Goal: Transaction & Acquisition: Purchase product/service

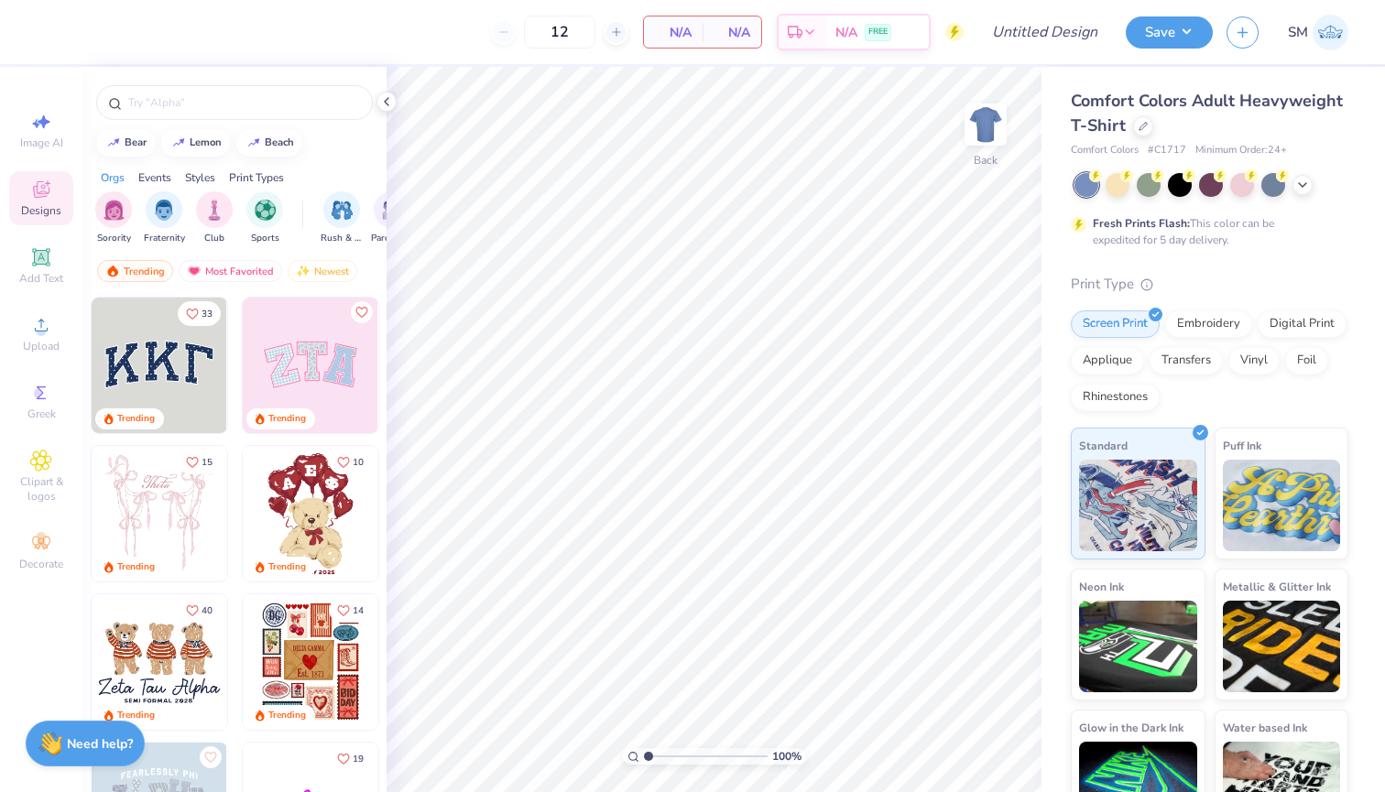
click at [1336, 16] on img at bounding box center [1330, 33] width 36 height 36
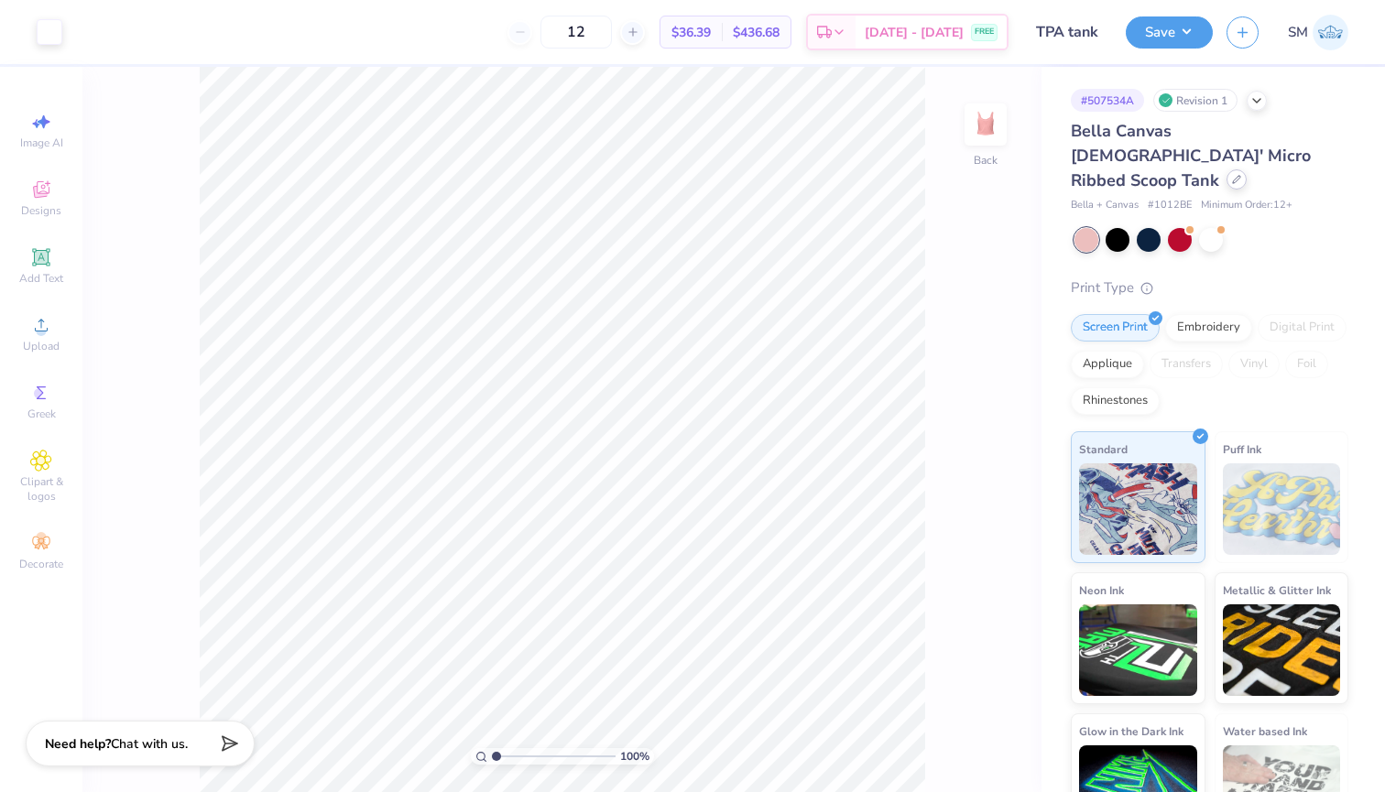
click at [1226, 169] on div at bounding box center [1236, 179] width 20 height 20
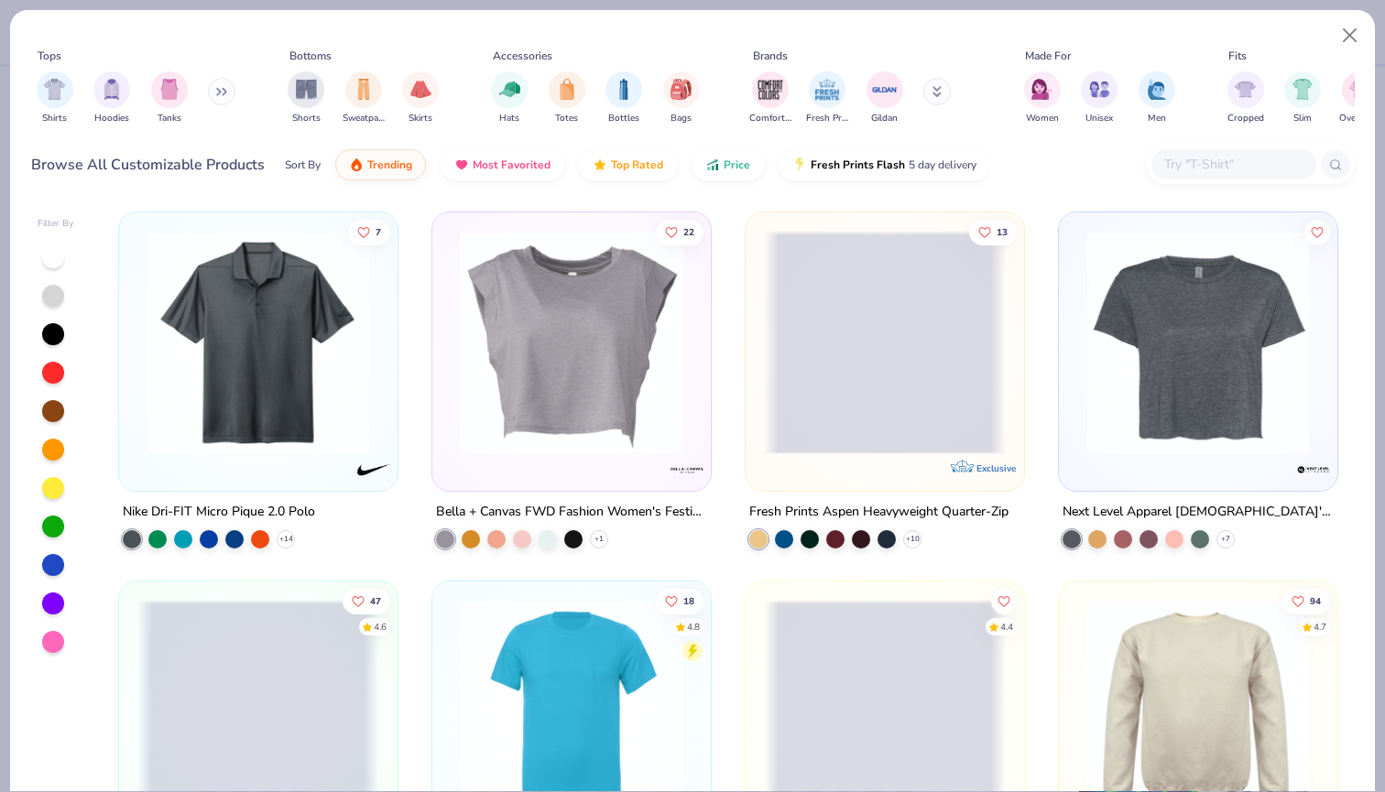
click at [1176, 158] on input "text" at bounding box center [1232, 164] width 141 height 21
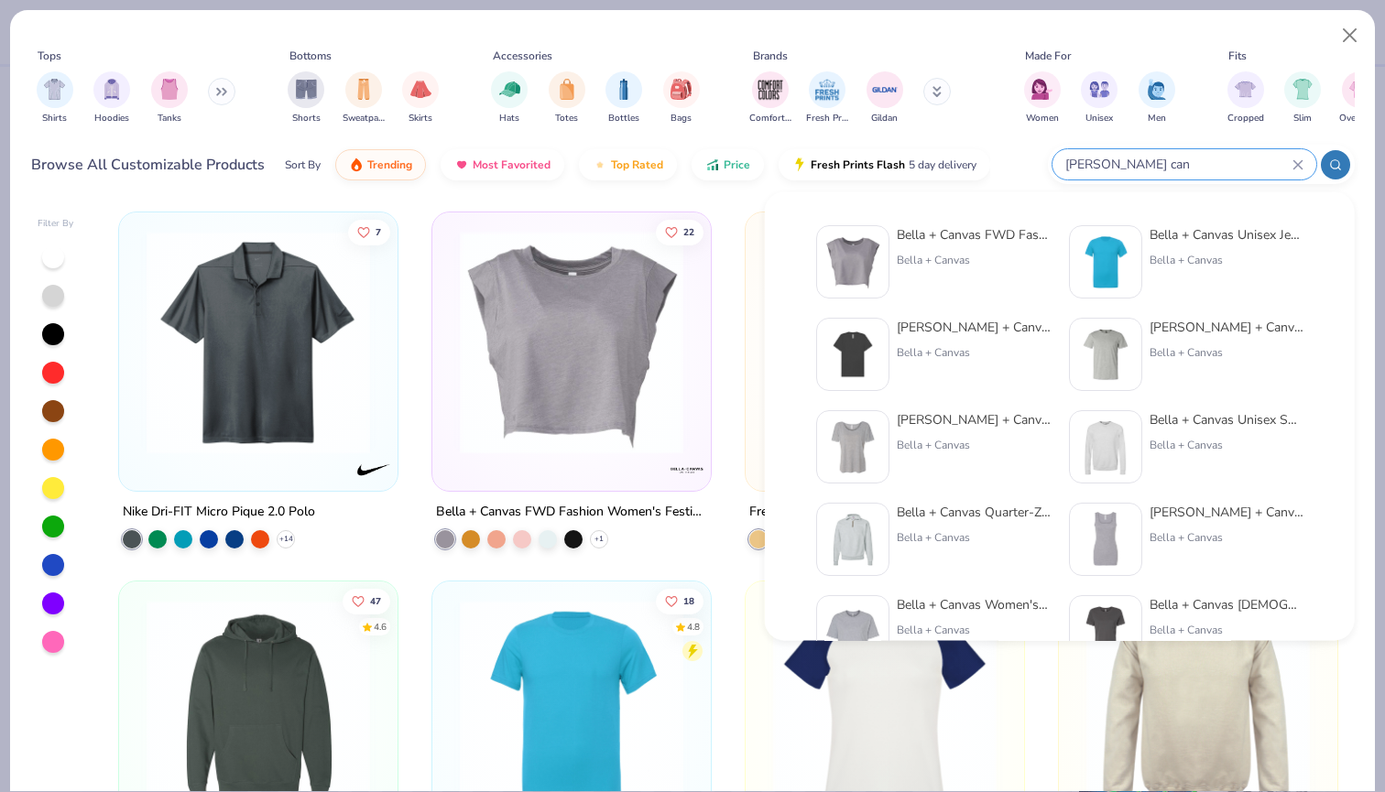
type input "Bella can"
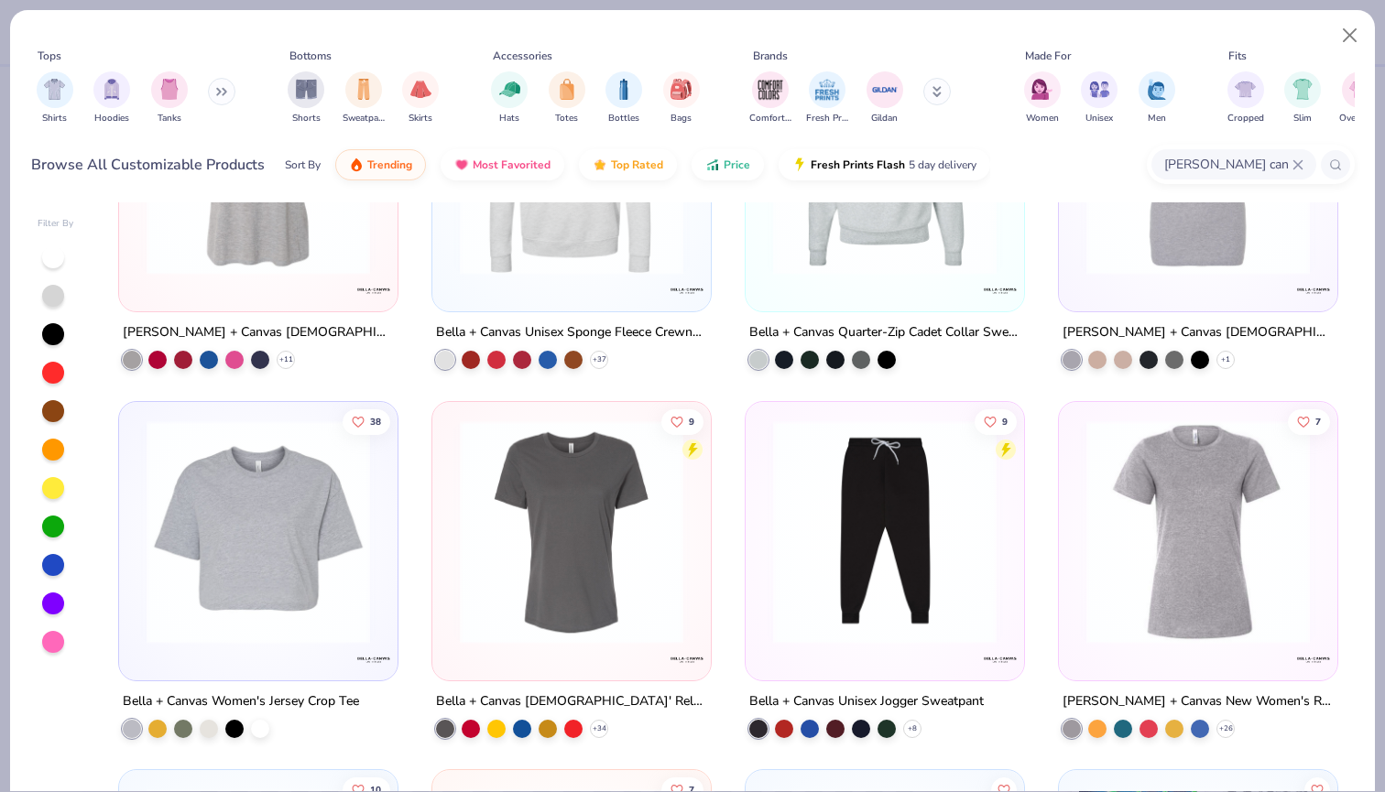
scroll to position [596, 0]
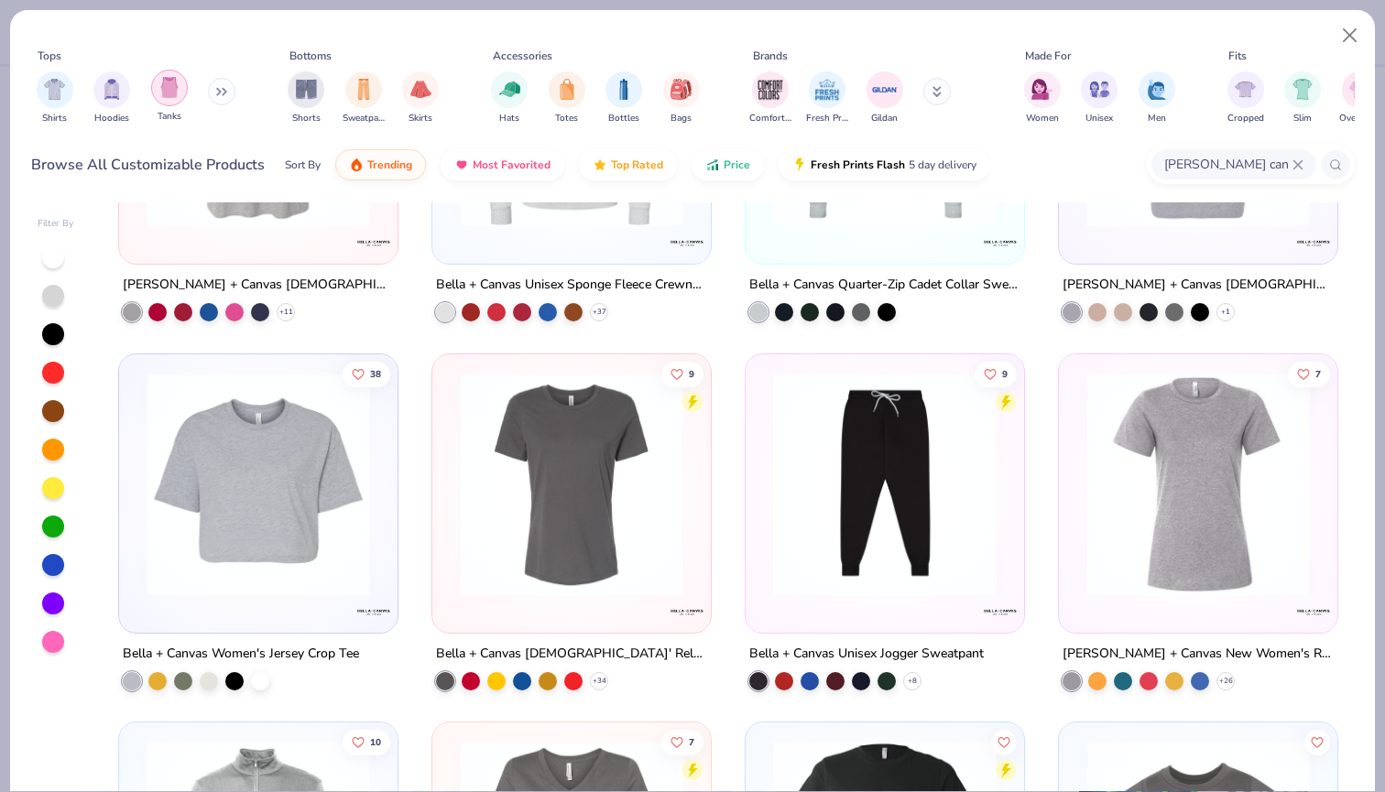
click at [177, 94] on img "filter for Tanks" at bounding box center [169, 87] width 20 height 21
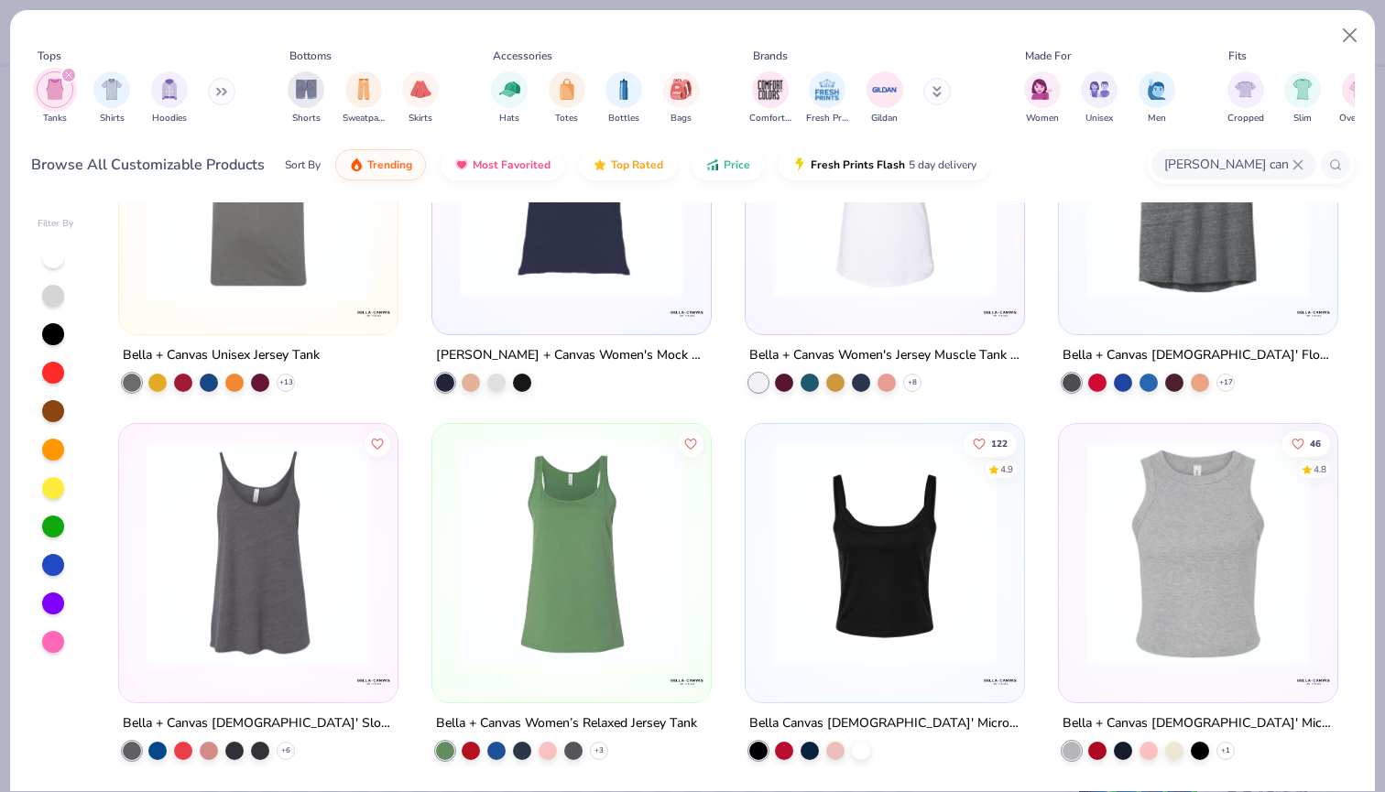
scroll to position [895, 0]
click at [829, 758] on div "122 4.9 Bella Canvas Ladies' Micro Ribbed Scoop Tank" at bounding box center [885, 591] width 280 height 337
click at [832, 751] on div at bounding box center [835, 749] width 18 height 18
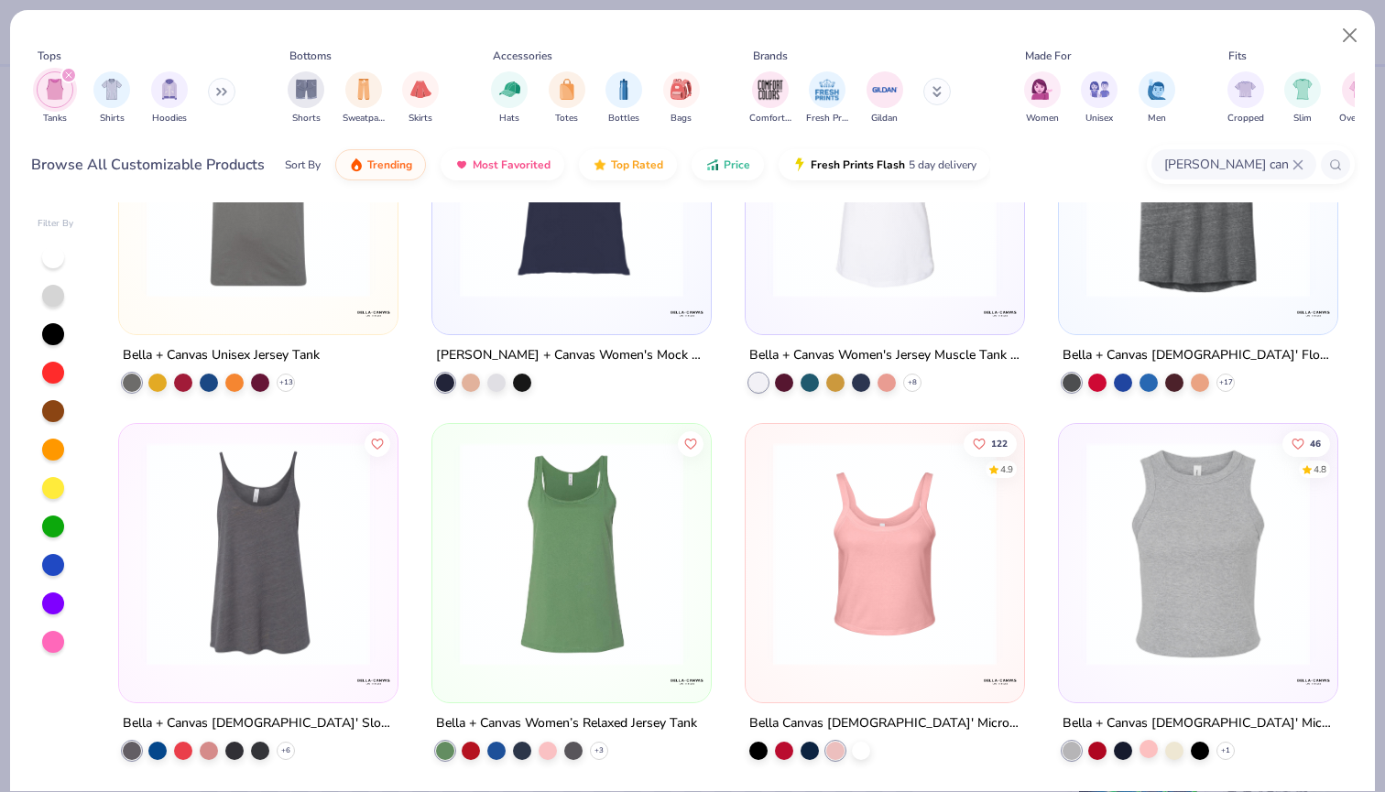
click at [1139, 748] on div at bounding box center [1148, 749] width 18 height 18
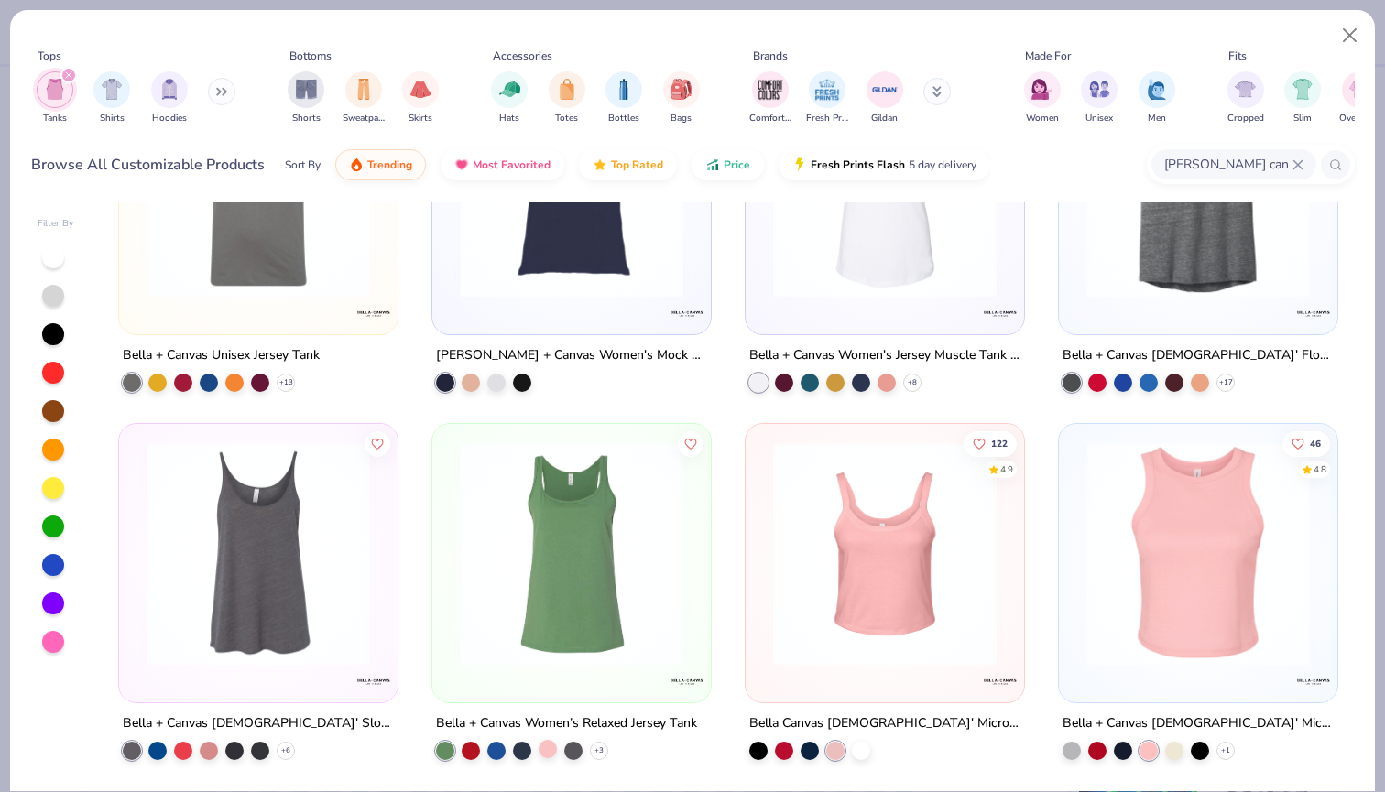
click at [548, 749] on div at bounding box center [548, 749] width 18 height 18
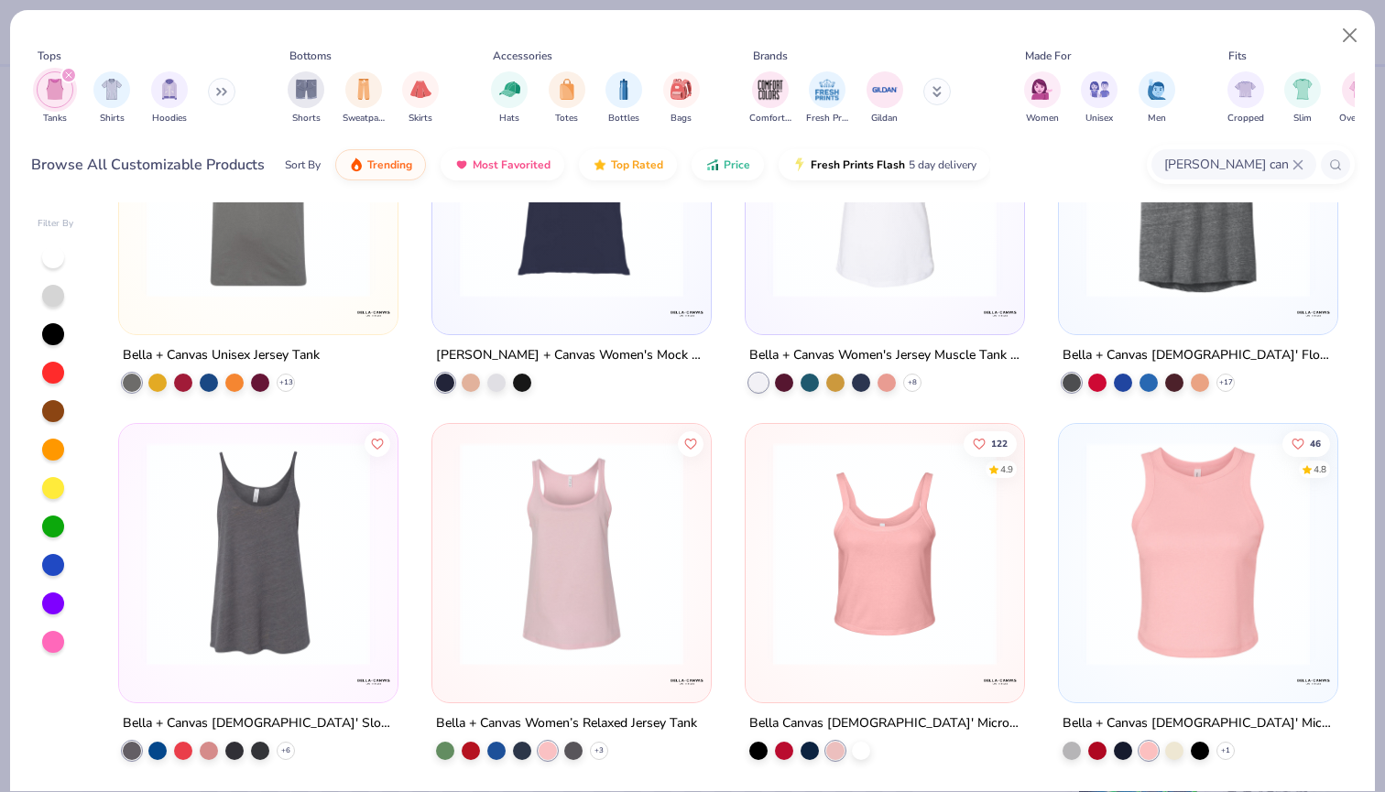
click at [898, 624] on img at bounding box center [885, 553] width 242 height 223
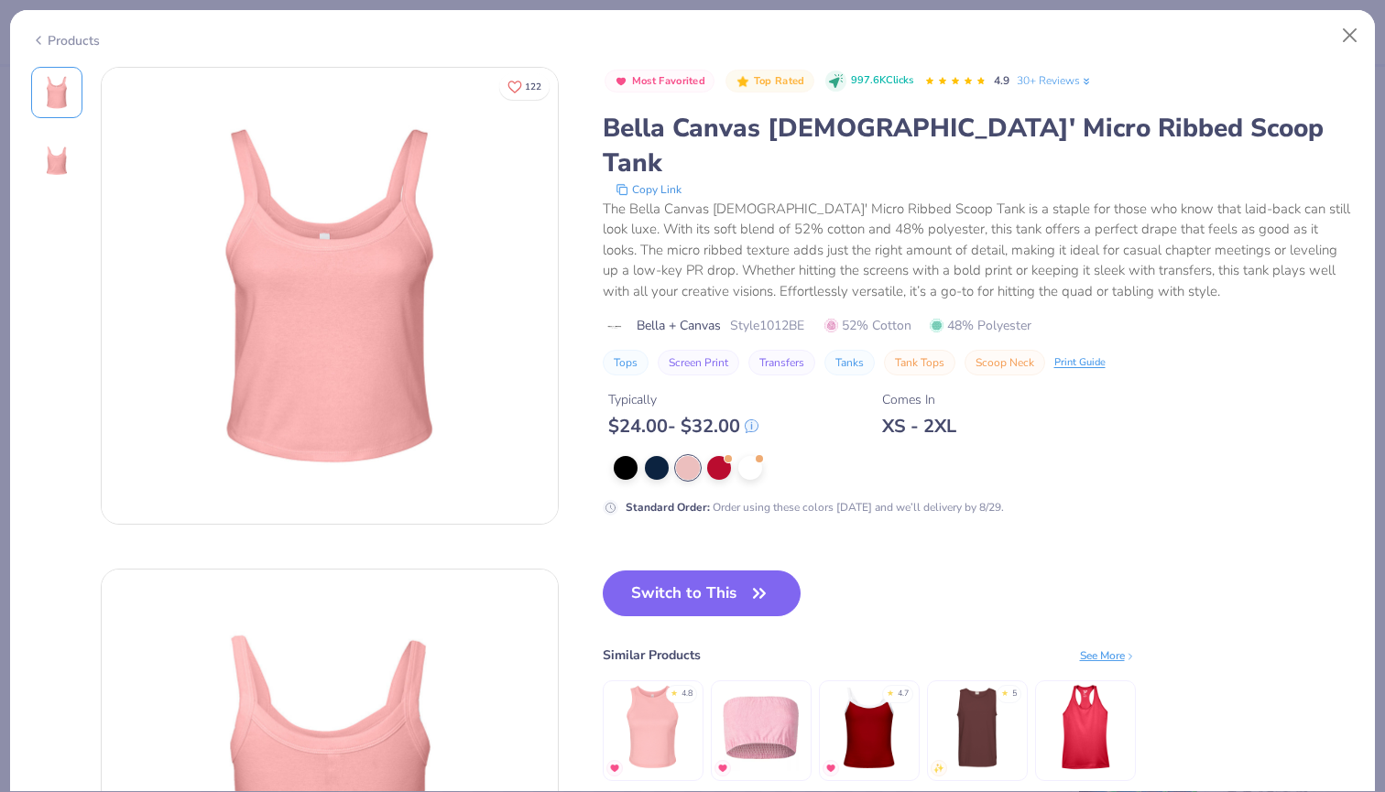
click at [789, 316] on span "Style 1012BE" at bounding box center [767, 325] width 74 height 19
copy span "1012BE"
click at [1359, 38] on button "Close" at bounding box center [1350, 35] width 35 height 35
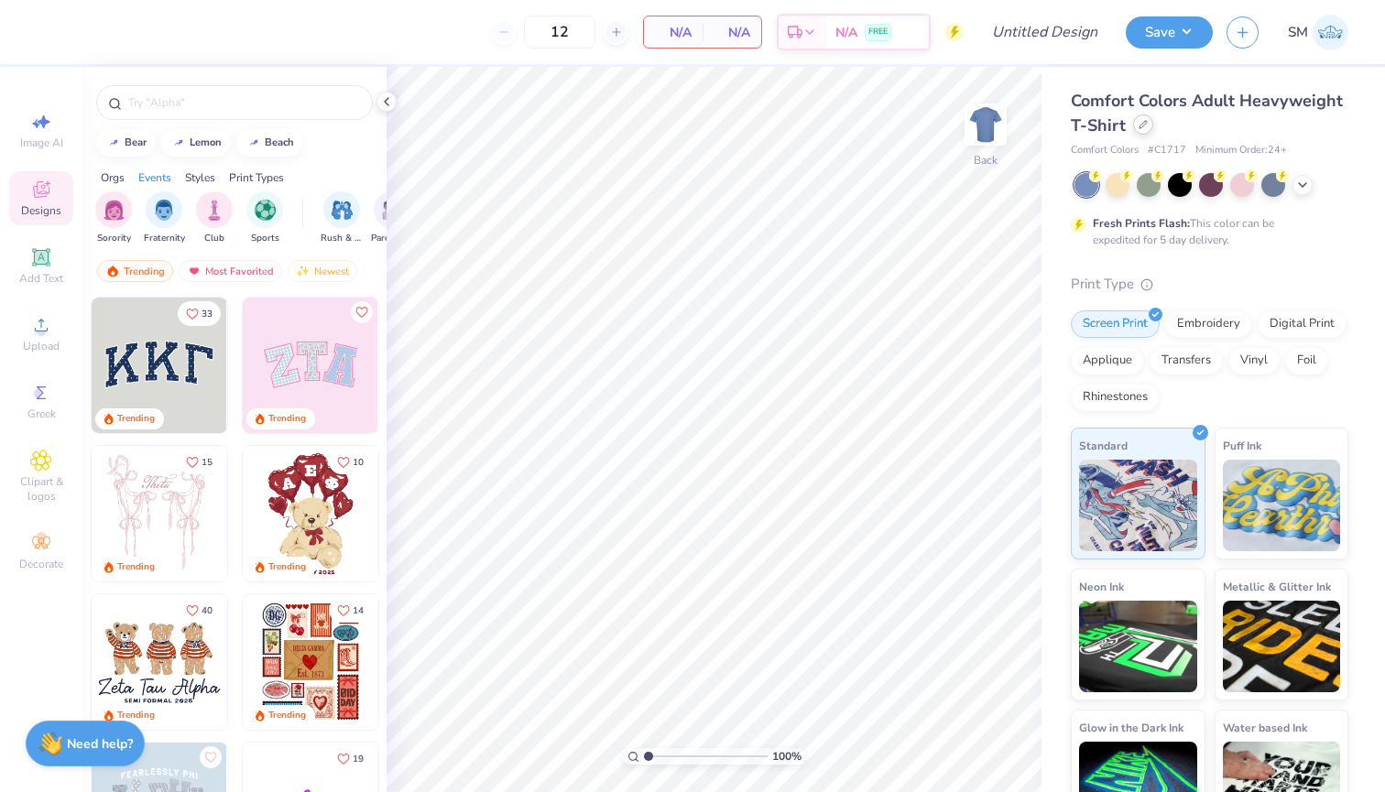
click at [1140, 127] on icon at bounding box center [1142, 124] width 9 height 9
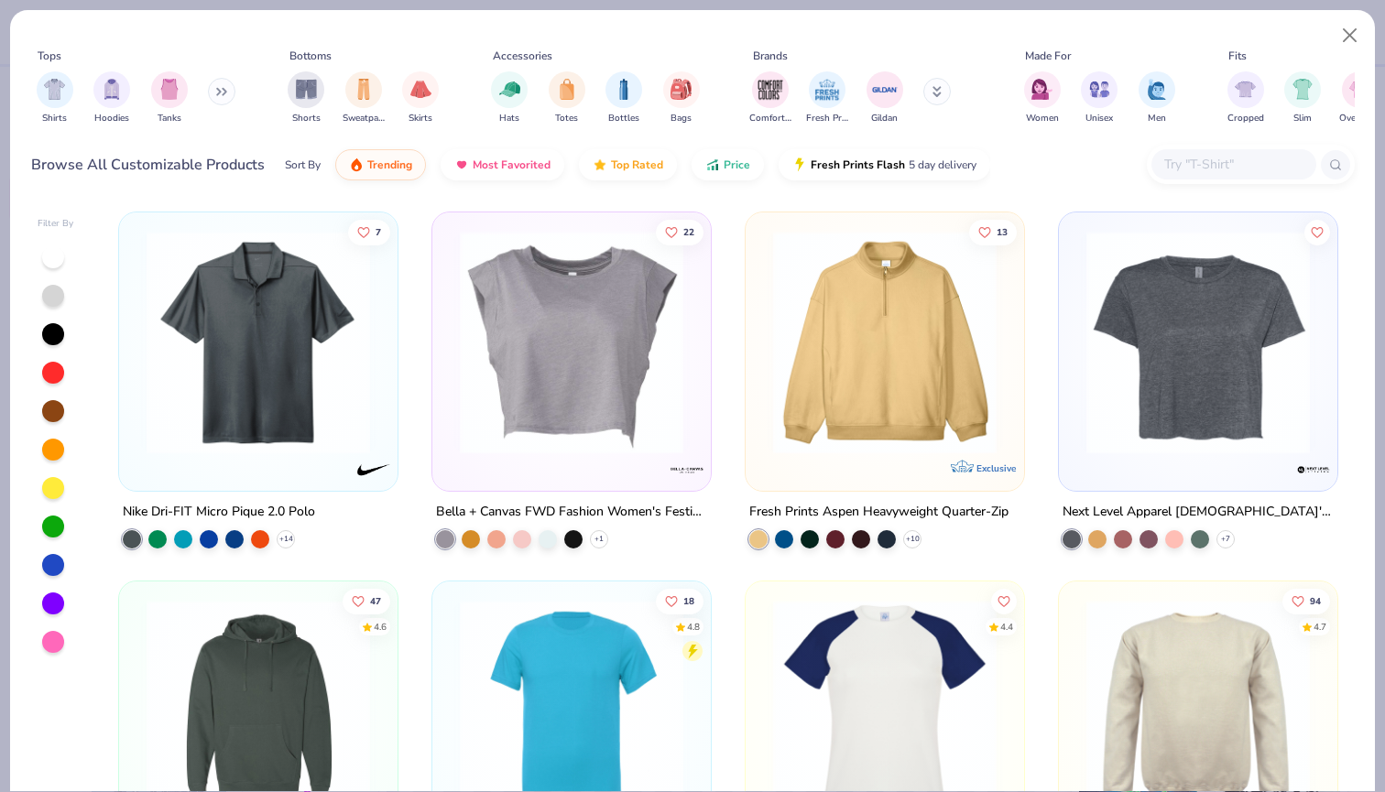
click at [1213, 170] on input "text" at bounding box center [1232, 164] width 141 height 21
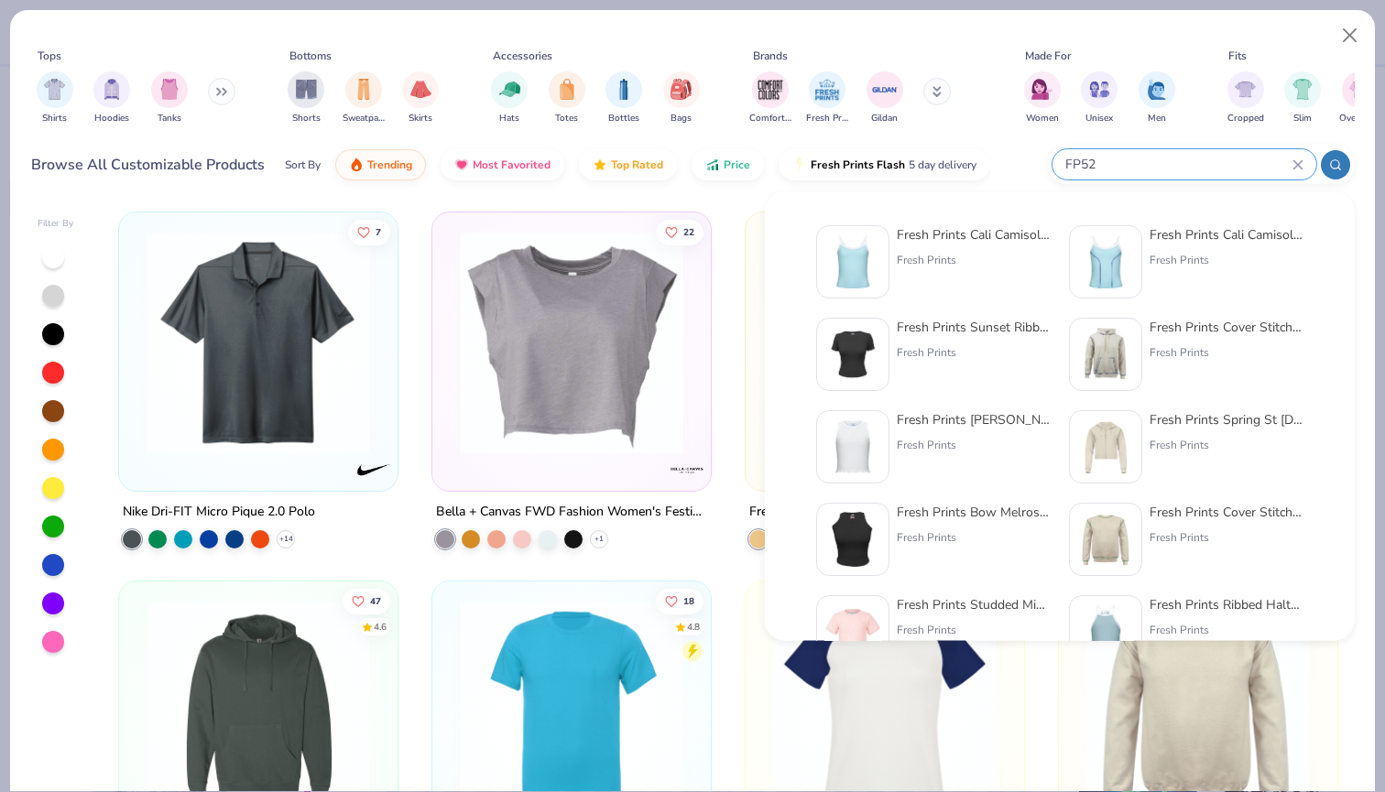
type input "FP52"
click at [939, 282] on div "Fresh Prints Cali Camisole Top Fresh Prints" at bounding box center [974, 261] width 154 height 73
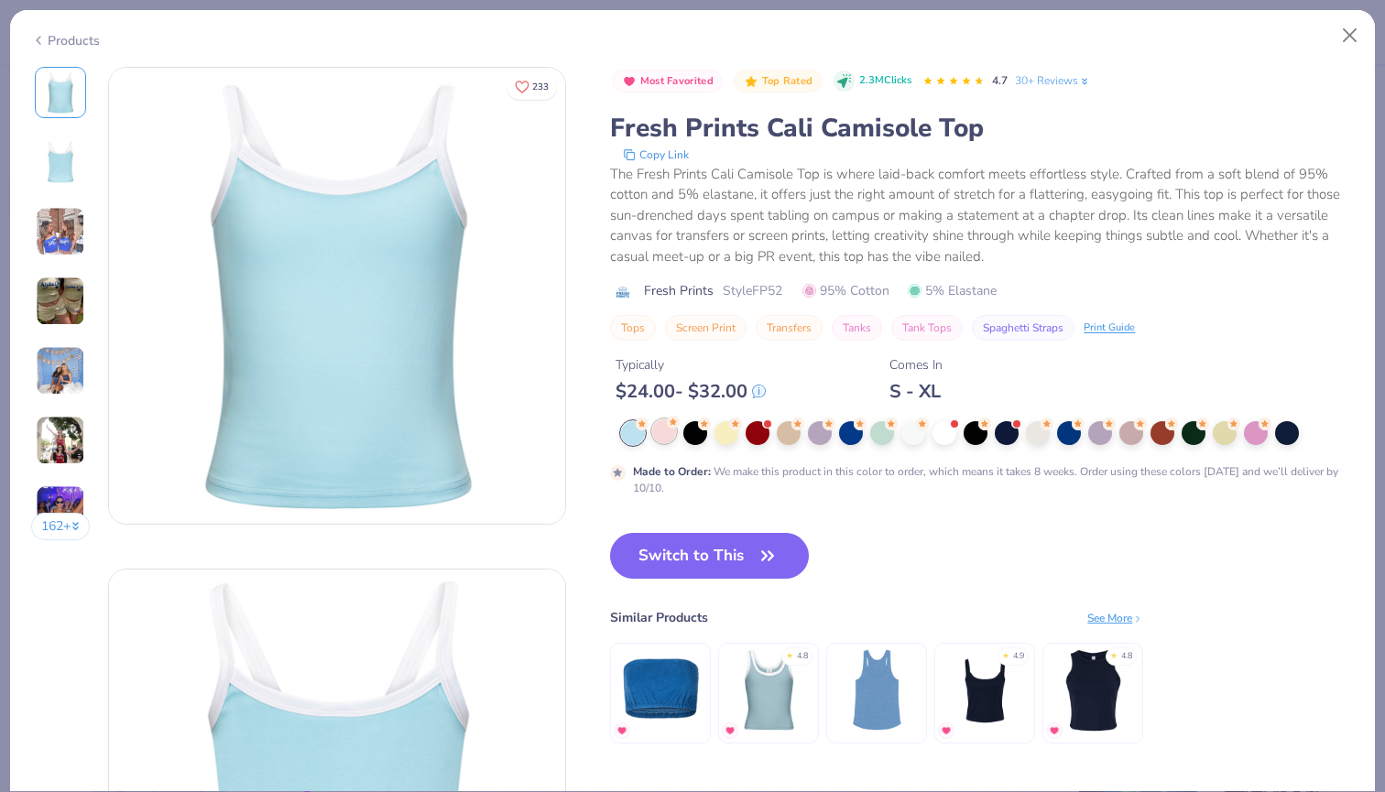
click at [668, 432] on div at bounding box center [664, 431] width 24 height 24
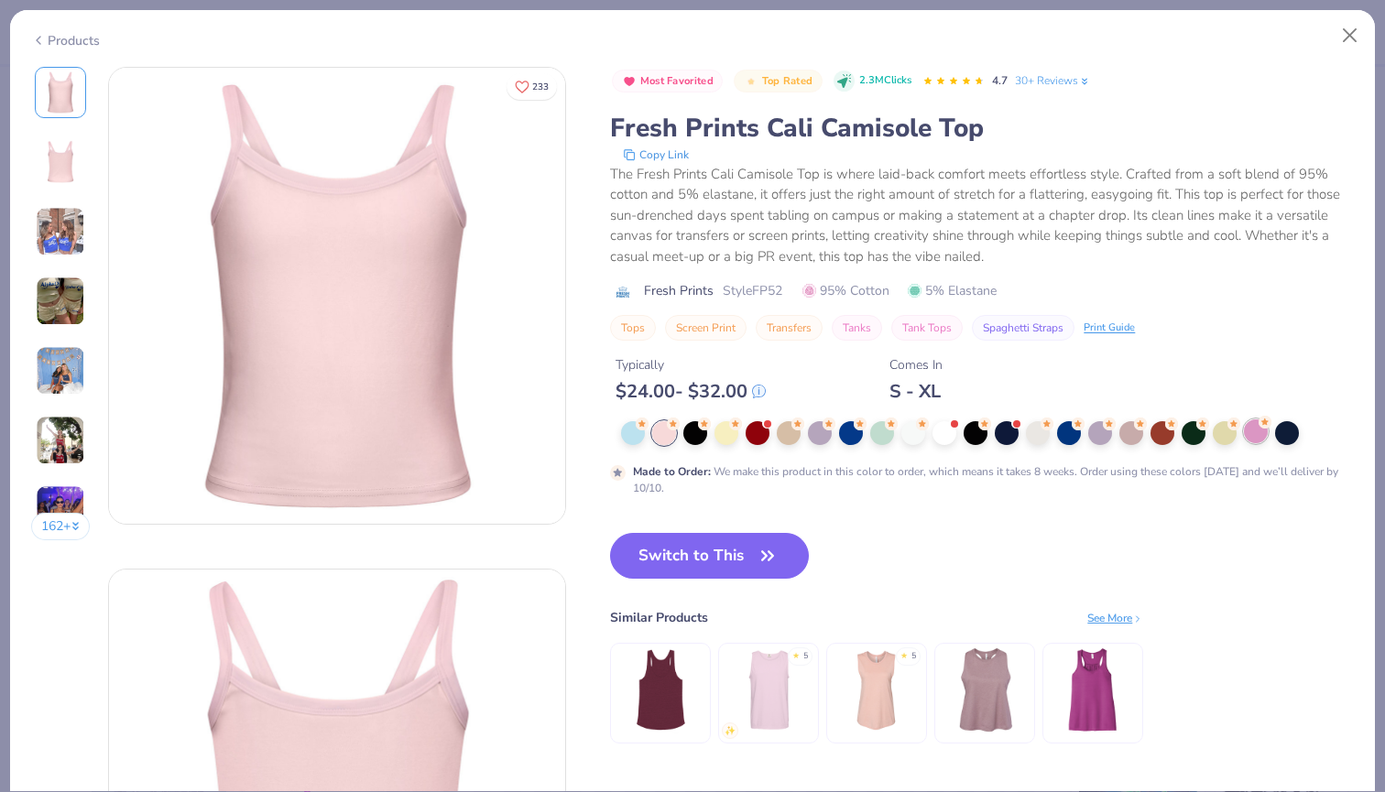
click at [1262, 436] on div at bounding box center [1256, 431] width 24 height 24
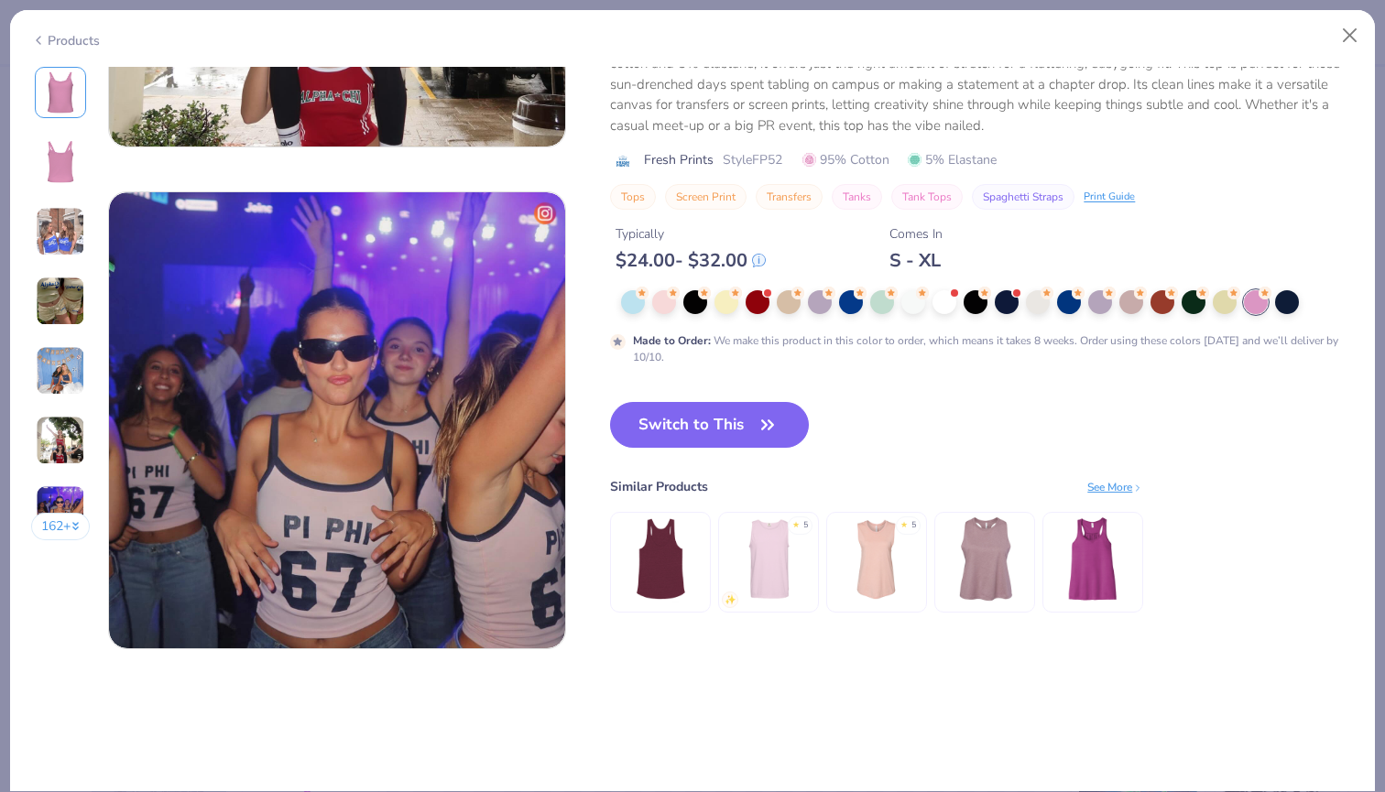
scroll to position [2926, 0]
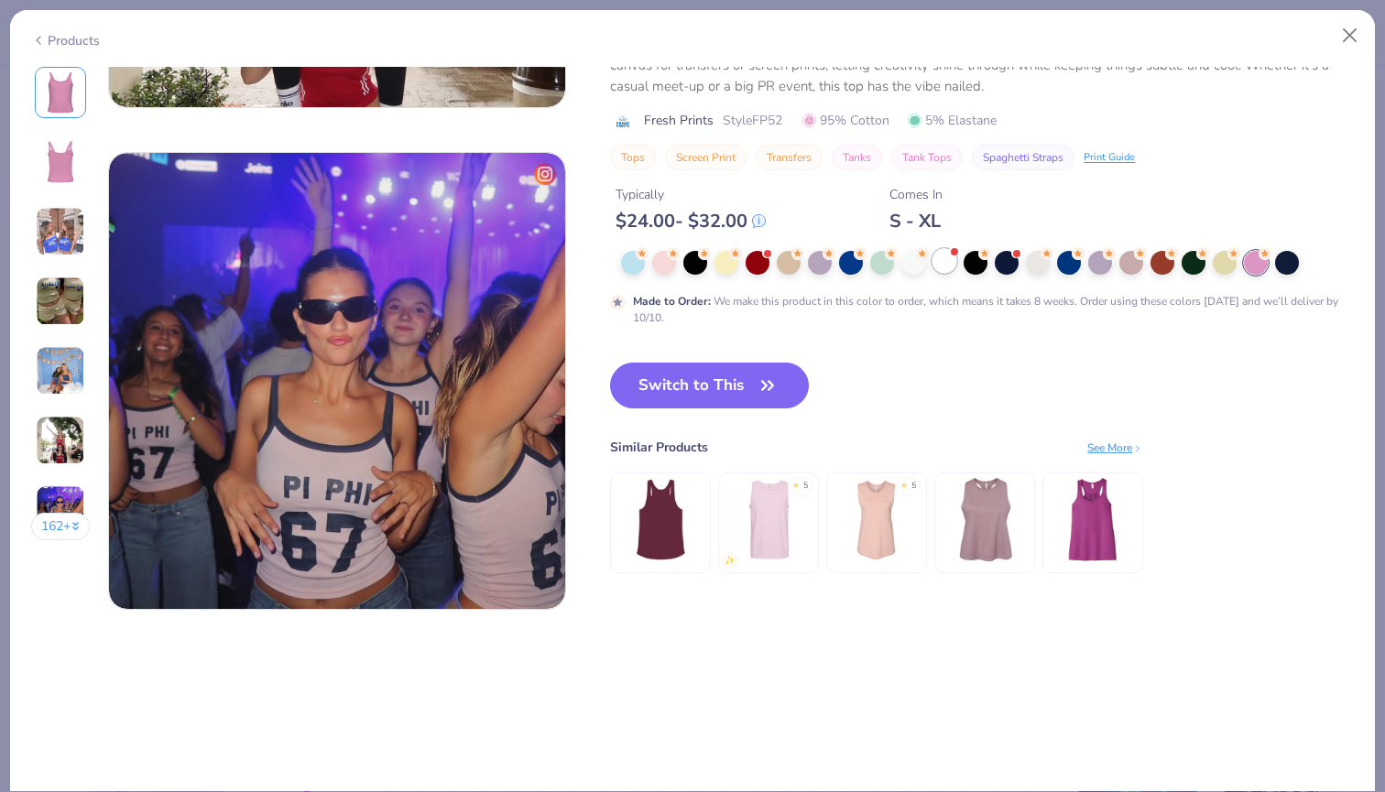
click at [939, 267] on div at bounding box center [944, 261] width 24 height 24
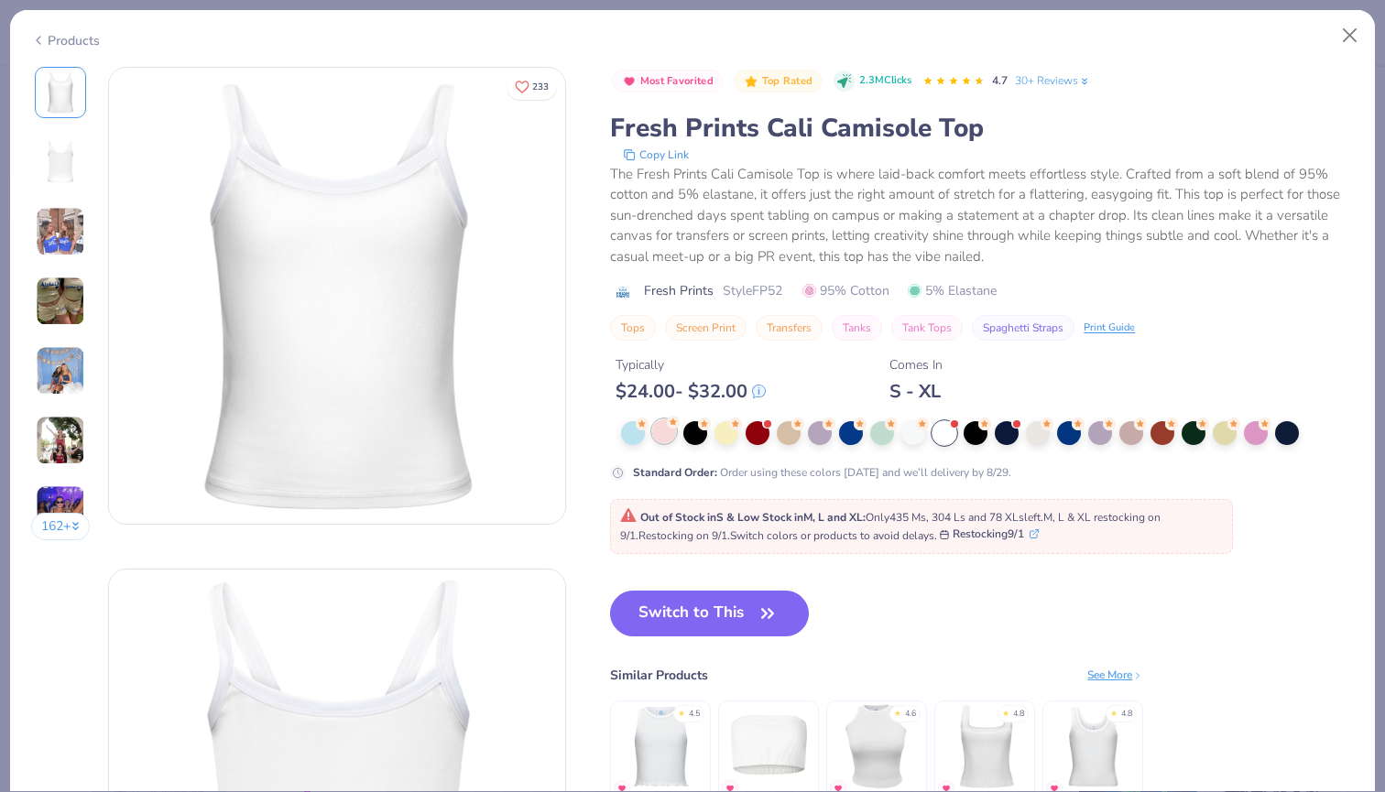
click at [664, 431] on div at bounding box center [664, 431] width 24 height 24
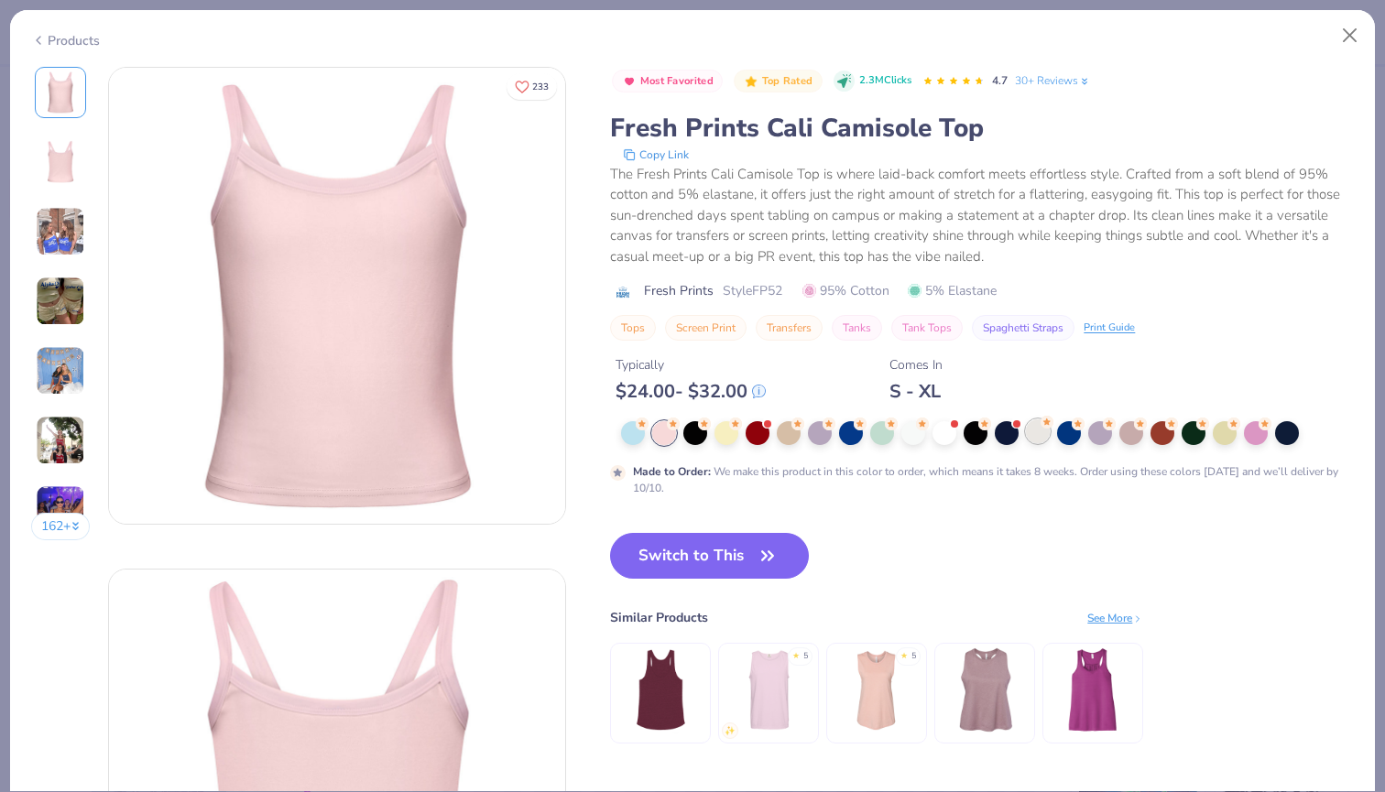
click at [1035, 434] on div at bounding box center [1038, 431] width 24 height 24
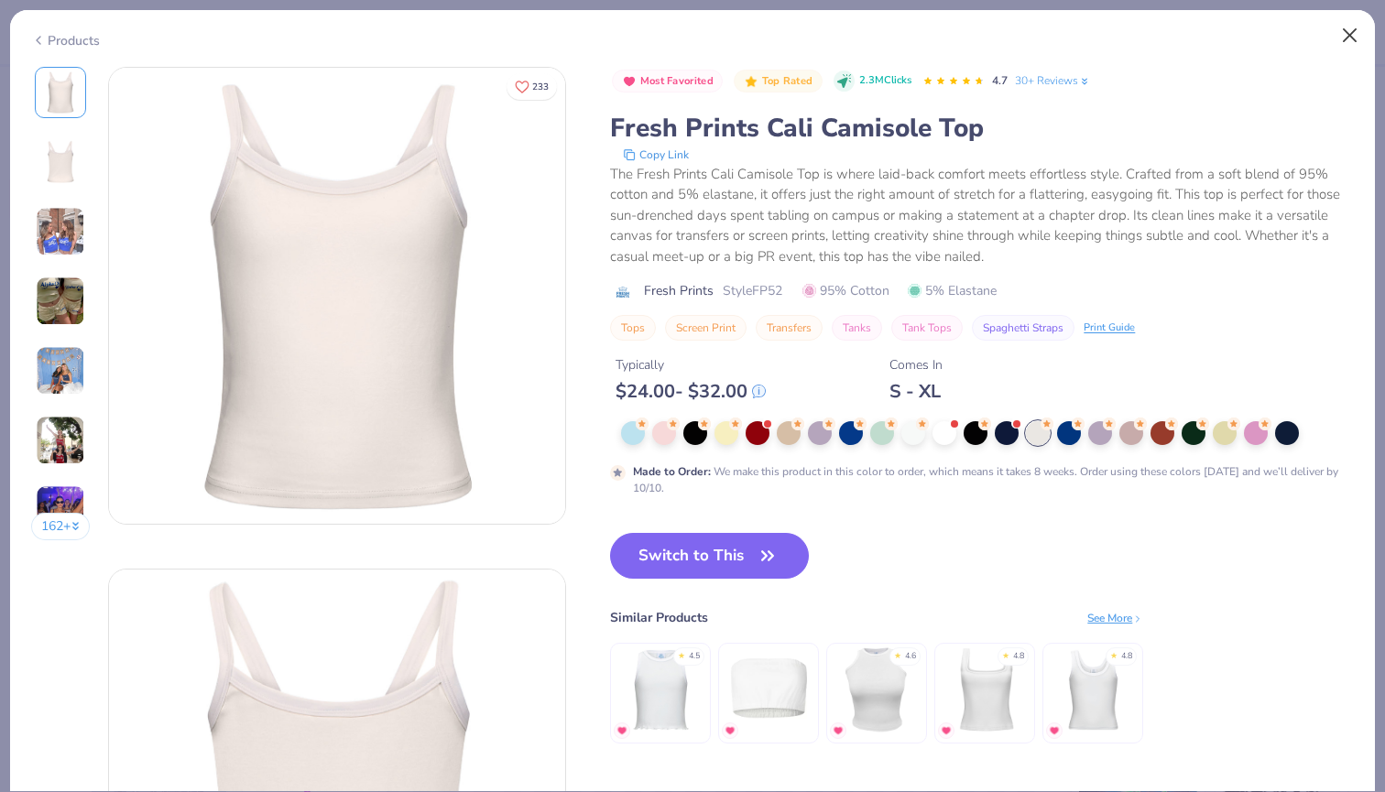
click at [1345, 48] on button "Close" at bounding box center [1350, 35] width 35 height 35
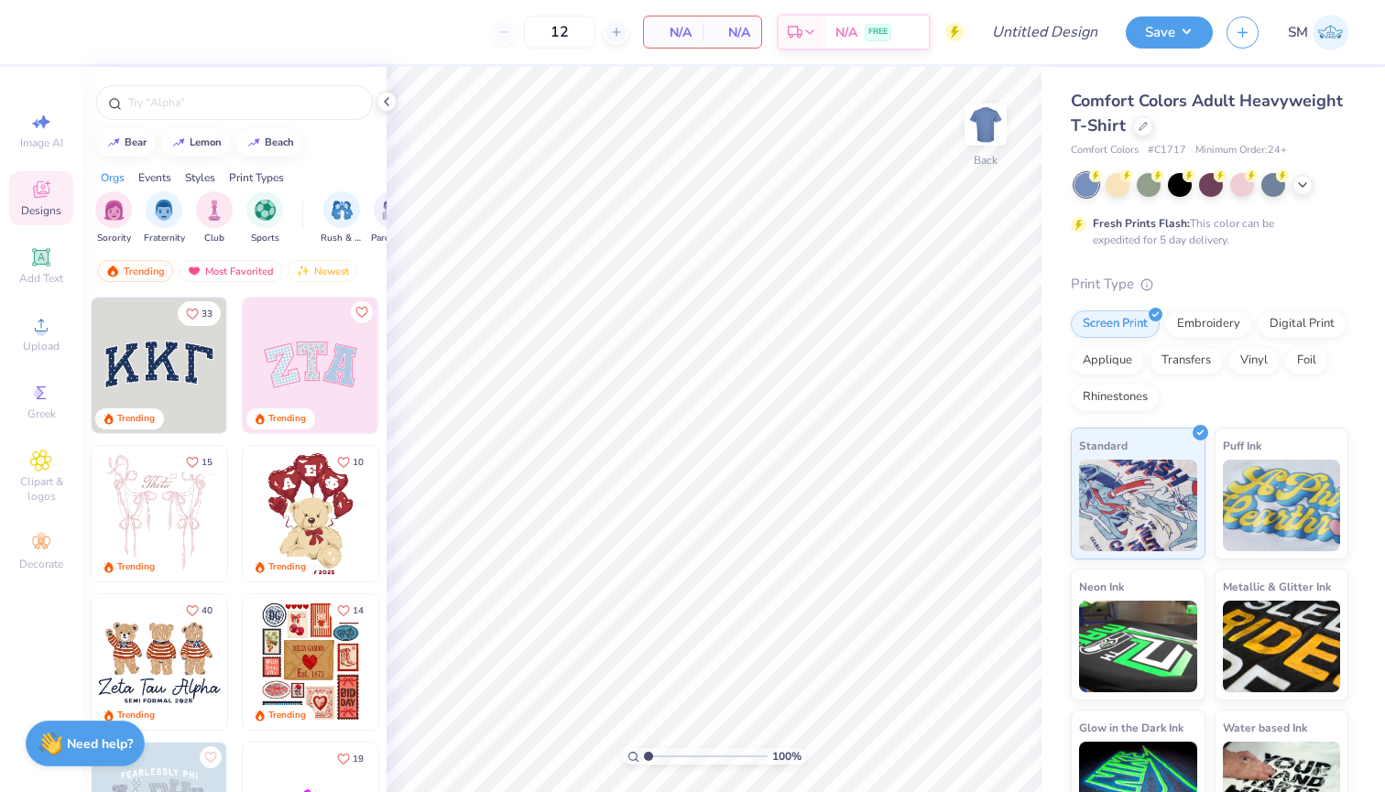
click at [1333, 44] on img at bounding box center [1330, 33] width 36 height 36
click at [1087, 3] on div "Design Title" at bounding box center [1044, 32] width 135 height 64
